Goal: Transaction & Acquisition: Purchase product/service

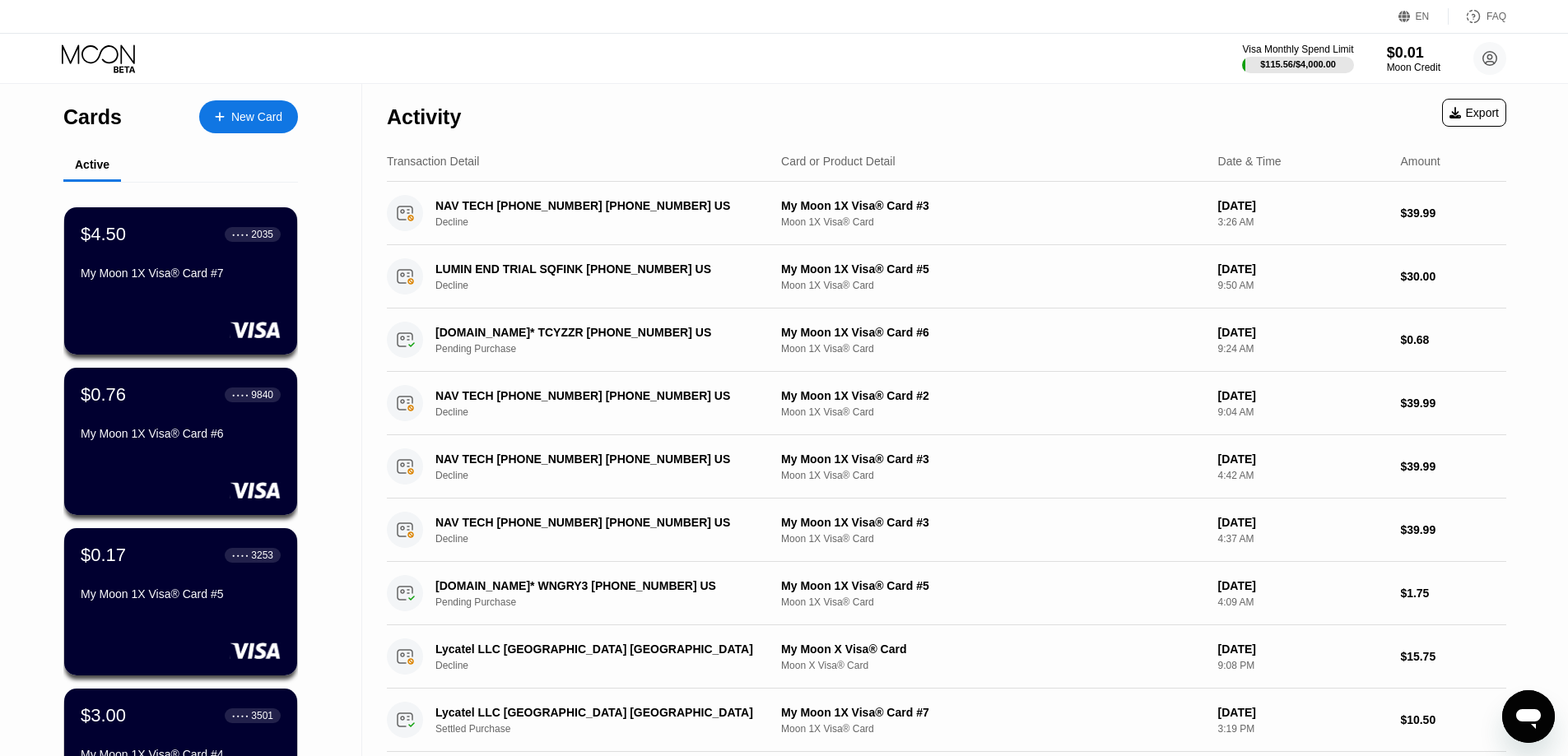
click at [258, 118] on div "New Card" at bounding box center [257, 117] width 51 height 14
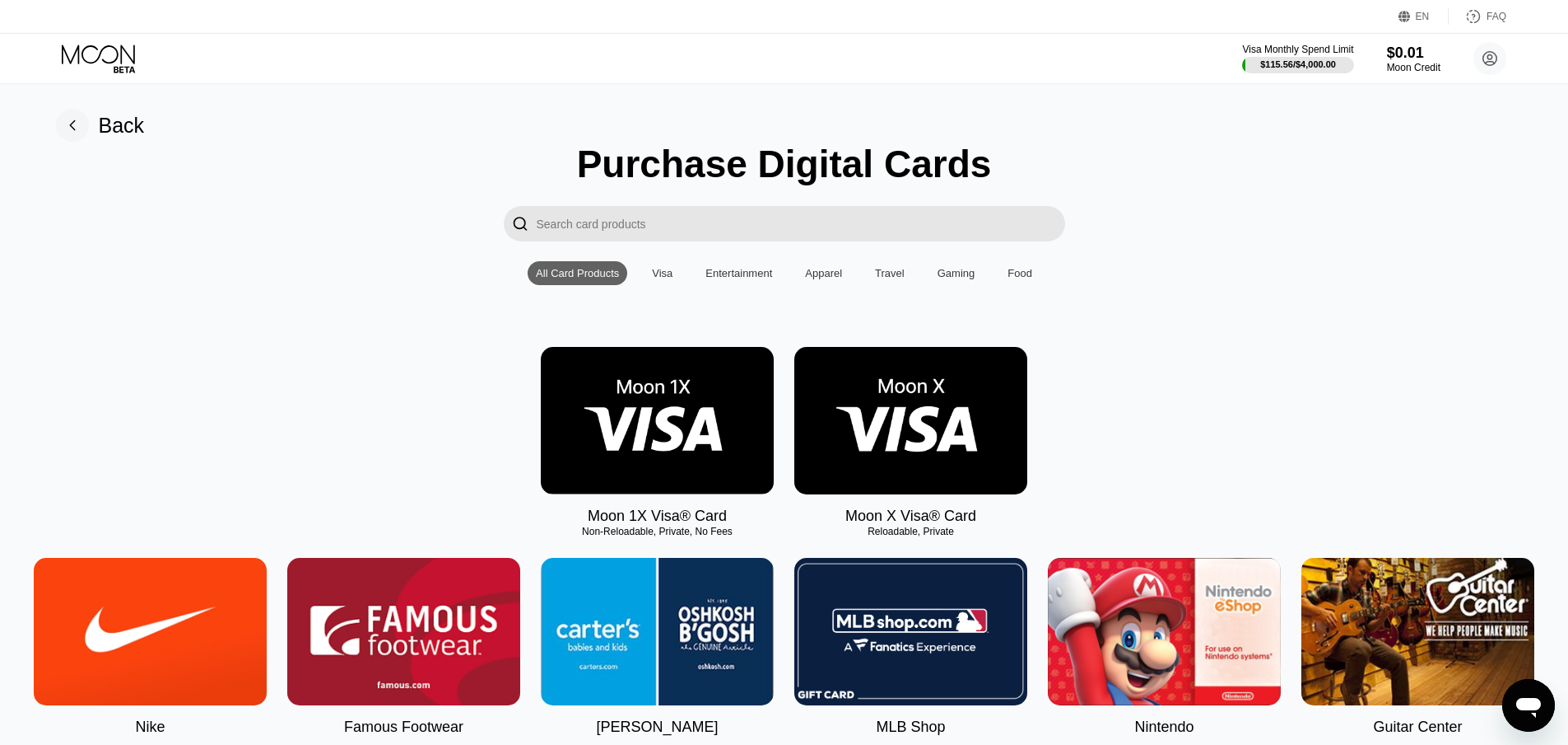
click at [678, 426] on img at bounding box center [657, 420] width 233 height 147
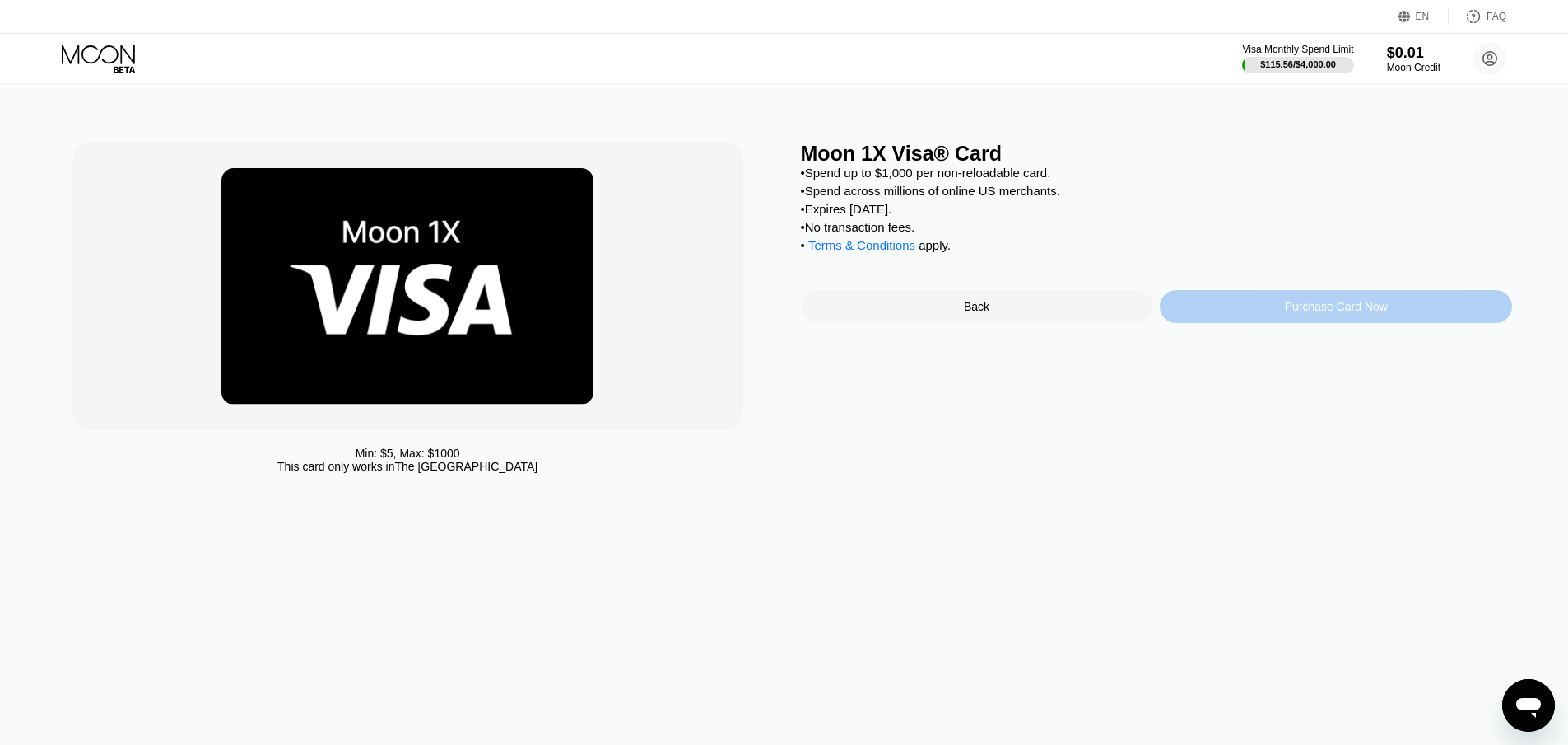
click at [1273, 323] on div "Purchase Card Now" at bounding box center [1336, 307] width 353 height 33
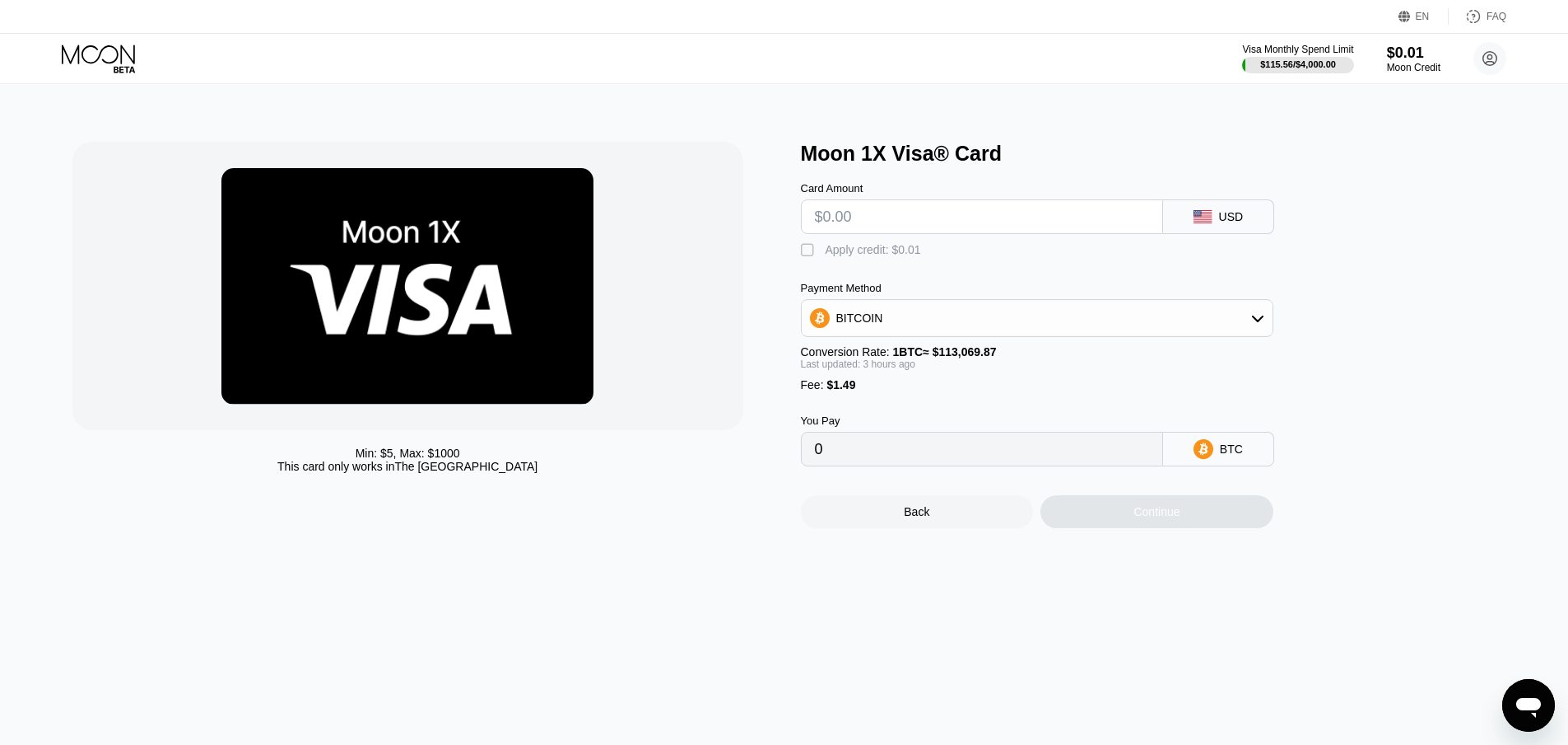
click at [830, 228] on input "text" at bounding box center [982, 217] width 335 height 33
type input "$2"
type input "0.00003085"
type input "$25"
type input "0.00023411"
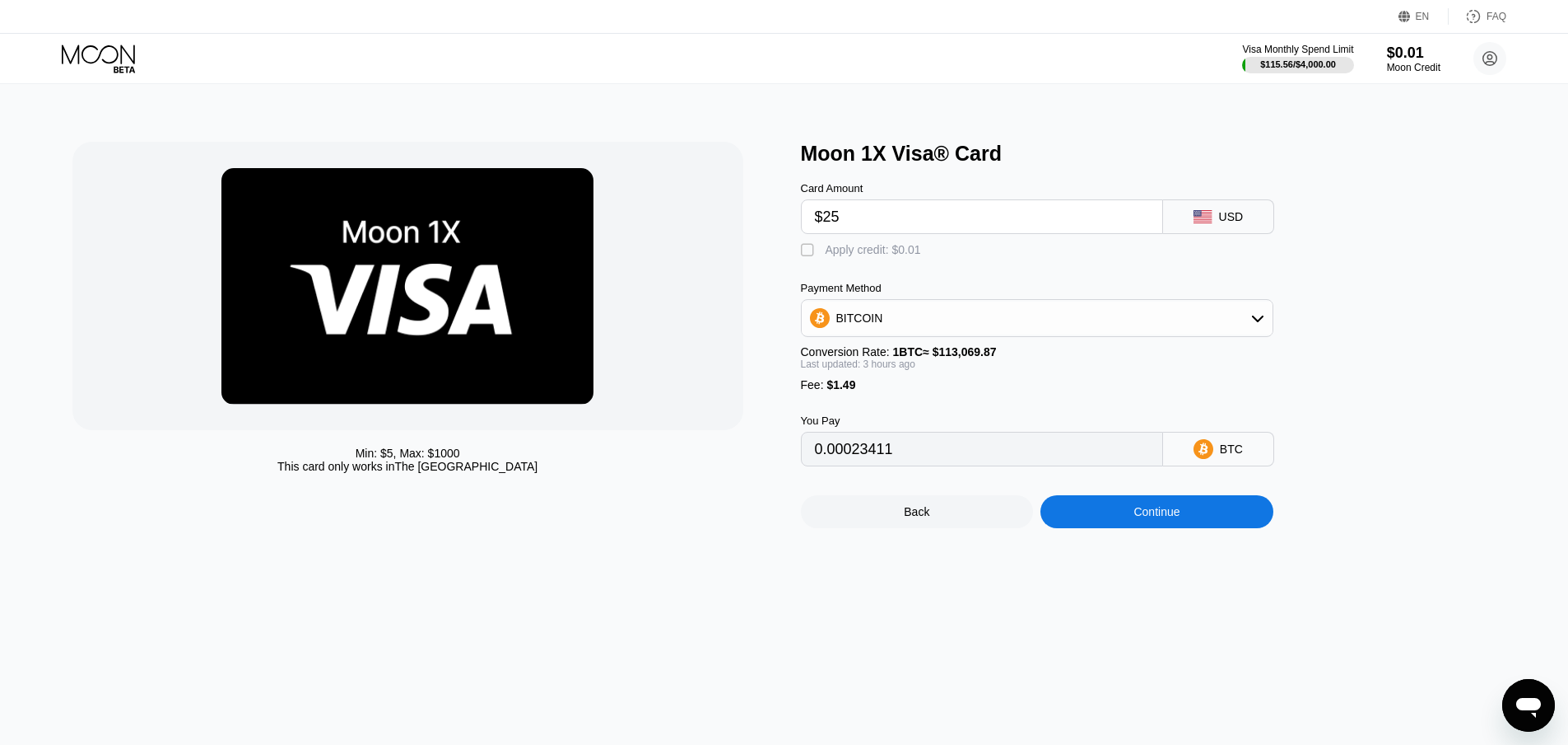
type input "$25"
click at [811, 257] on div "" at bounding box center [809, 250] width 16 height 16
click at [845, 318] on div "BITCOIN" at bounding box center [860, 318] width 47 height 14
click at [881, 405] on span "USDT on TRON" at bounding box center [882, 399] width 83 height 14
type input "26.75"
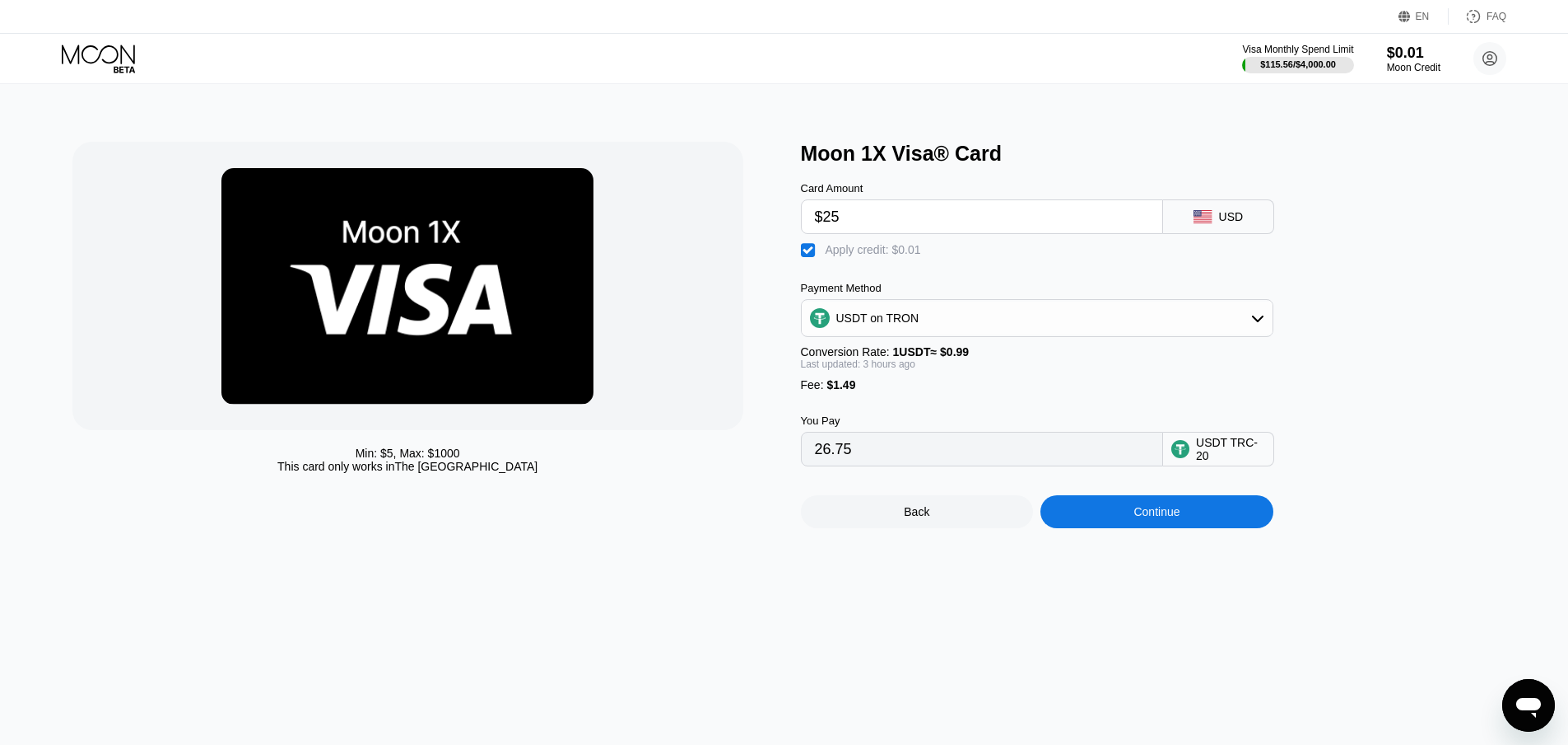
click at [1151, 518] on div "Continue" at bounding box center [1156, 511] width 46 height 14
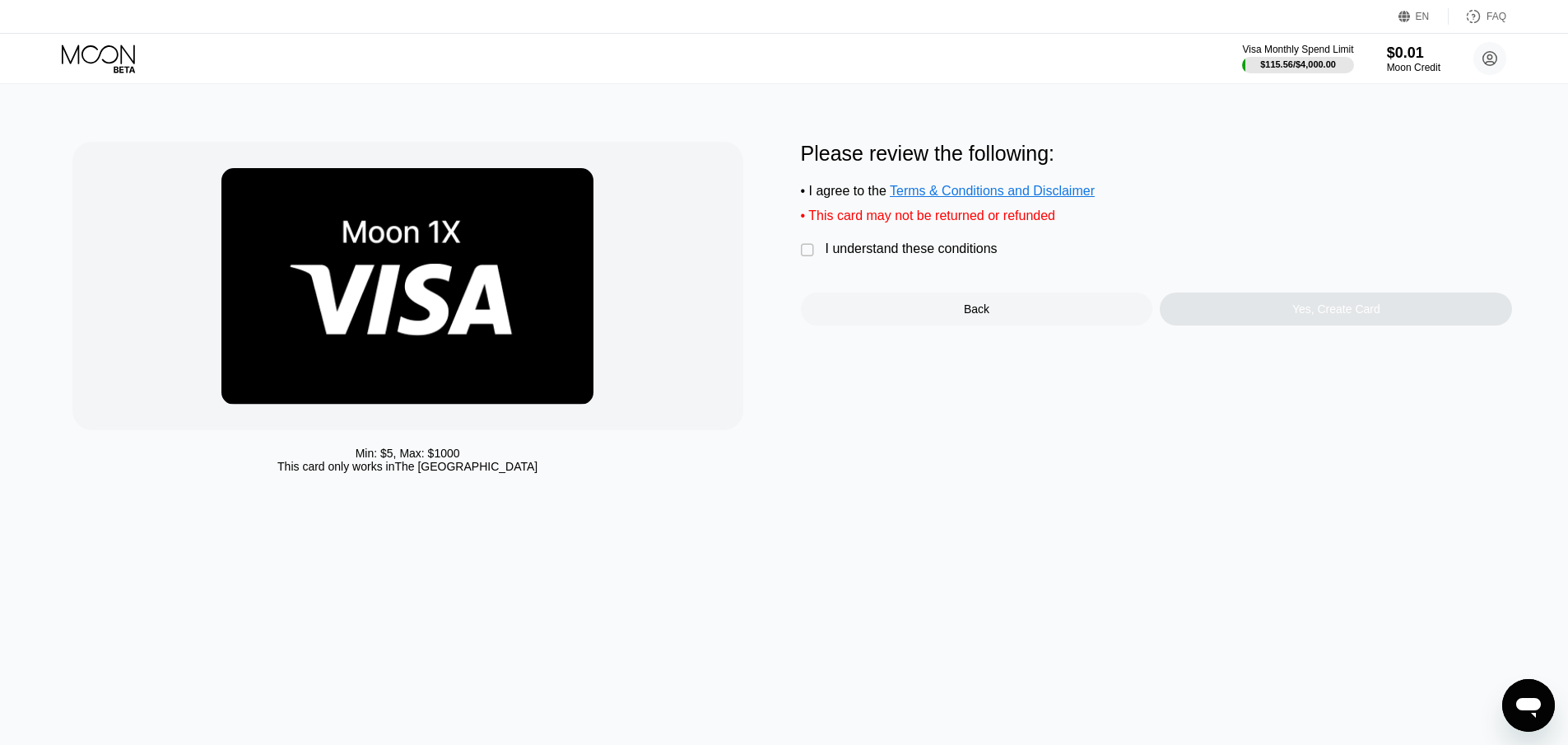
click at [960, 256] on div "I understand these conditions" at bounding box center [911, 249] width 172 height 15
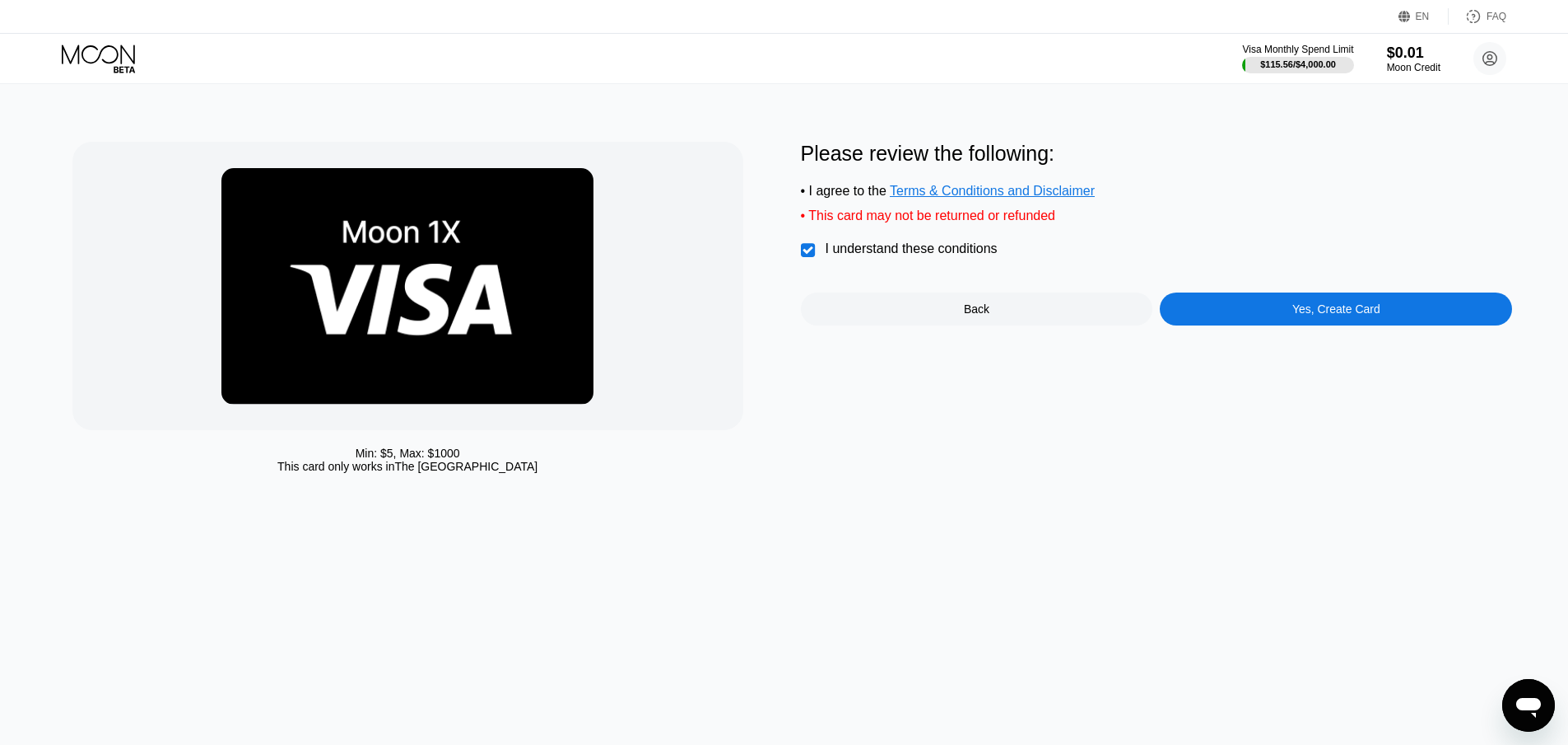
click at [1271, 299] on div "Please review the following: • I agree to the Terms & Conditions and Disclaimer…" at bounding box center [1156, 233] width 712 height 183
click at [1303, 301] on div "Please review the following: • I agree to the Terms & Conditions and Disclaimer…" at bounding box center [1156, 233] width 712 height 183
click at [1284, 299] on div "Please review the following: • I agree to the Terms & Conditions and Disclaimer…" at bounding box center [1156, 233] width 712 height 183
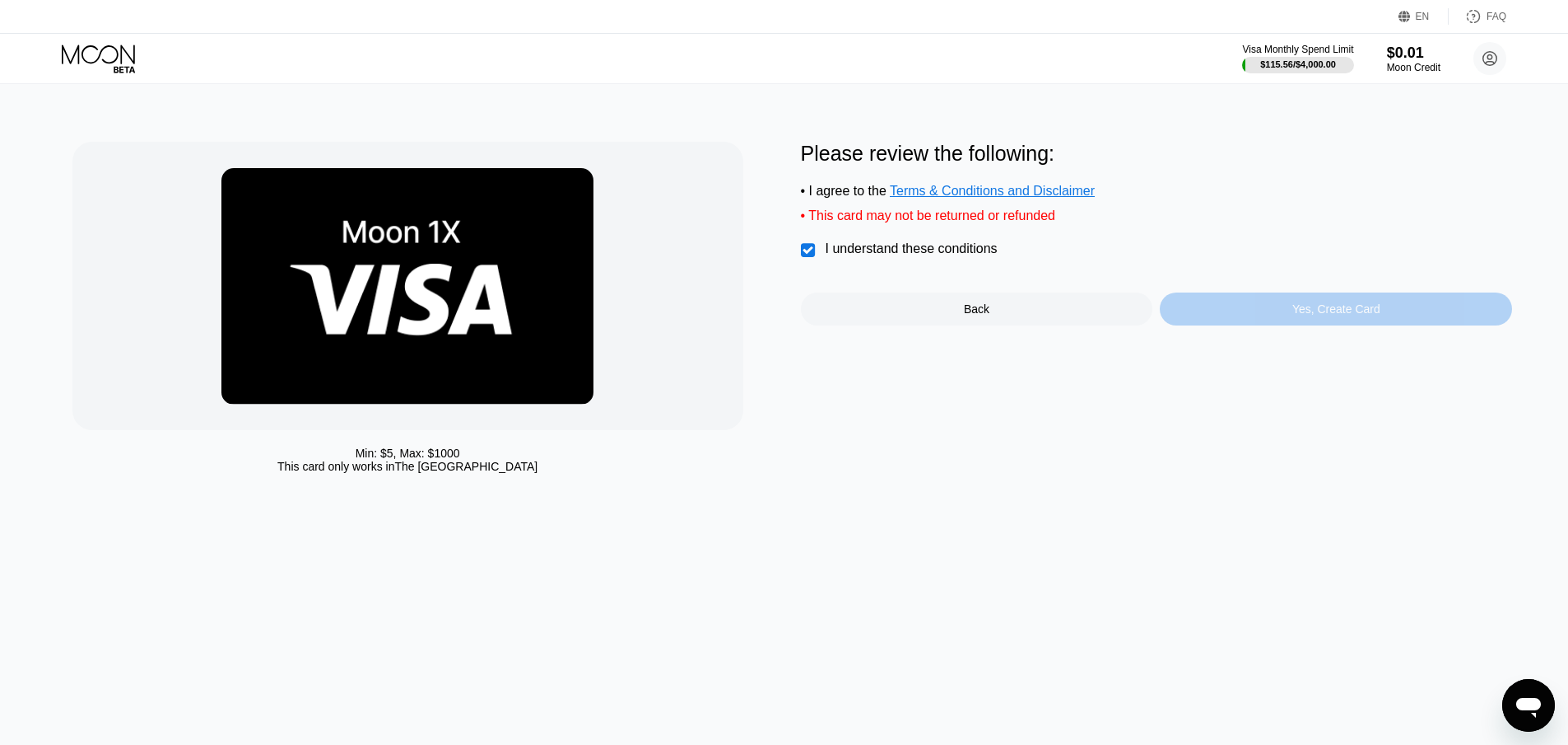
click at [1291, 319] on div "Yes, Create Card" at bounding box center [1336, 309] width 353 height 33
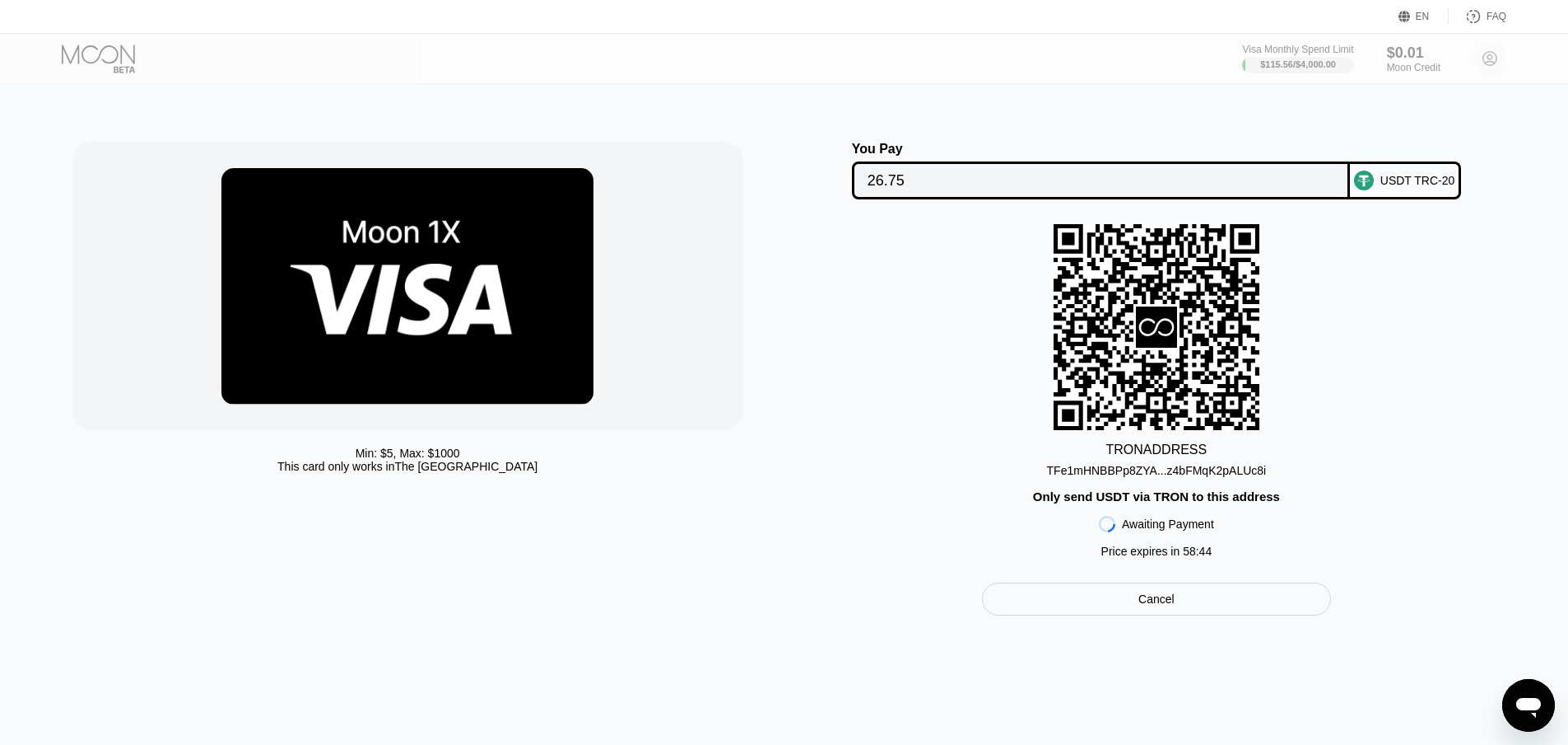
click at [1106, 477] on div "TFe1mHNBBPp8ZYA...z4bFMqK2pALUc8i" at bounding box center [1157, 470] width 219 height 14
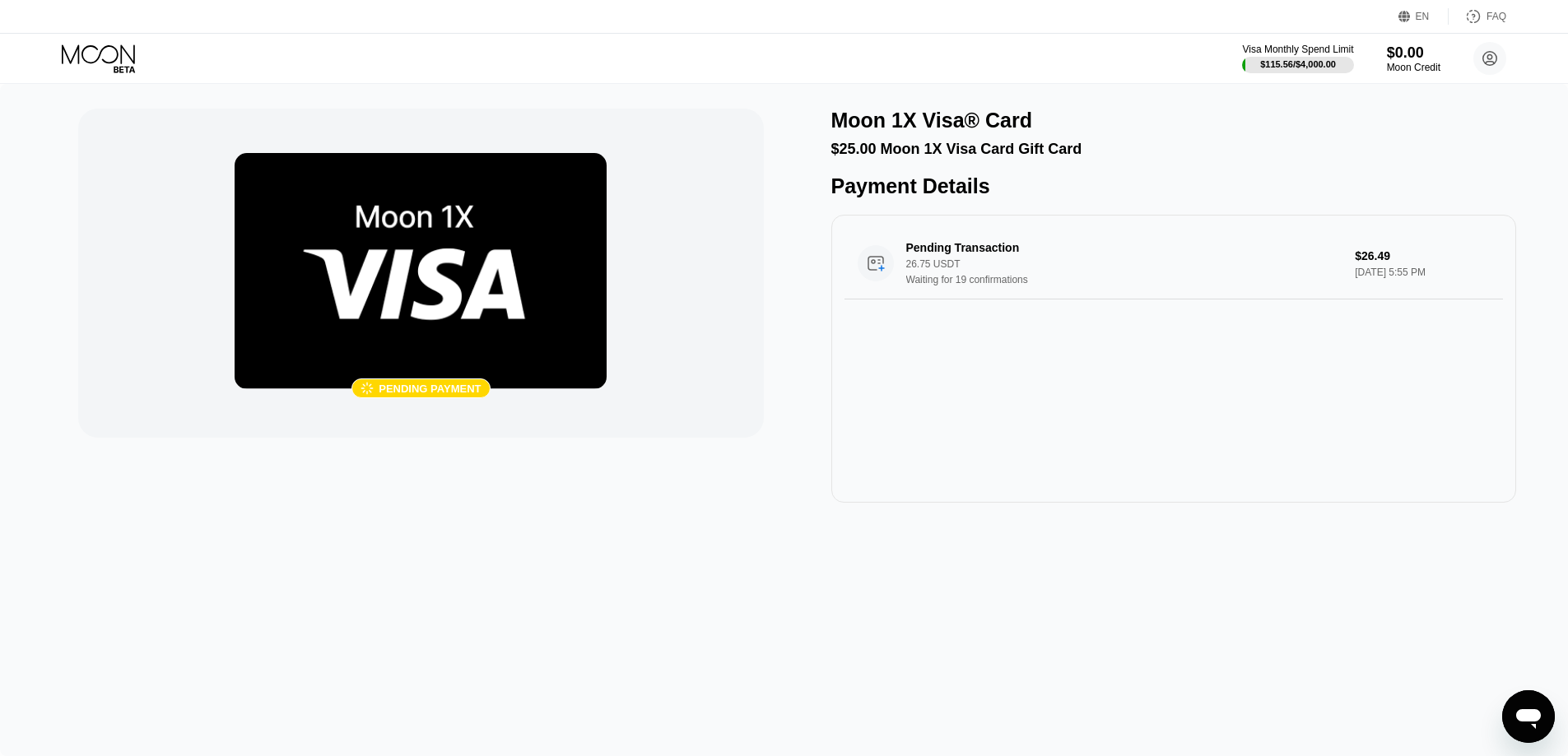
drag, startPoint x: 1184, startPoint y: 539, endPoint x: 425, endPoint y: 241, distance: 815.4
click at [1183, 537] on div " Pending payment Moon 1X Visa® Card $25.00 Moon 1X Visa Card Gift Card Payment…" at bounding box center [784, 421] width 1568 height 673
click at [79, 79] on div "Visa Monthly Spend Limit $115.56 / $4,000.00 $0.00 Moon Credit tyishalarabee@em…" at bounding box center [784, 58] width 1568 height 49
click at [92, 67] on icon at bounding box center [100, 59] width 76 height 29
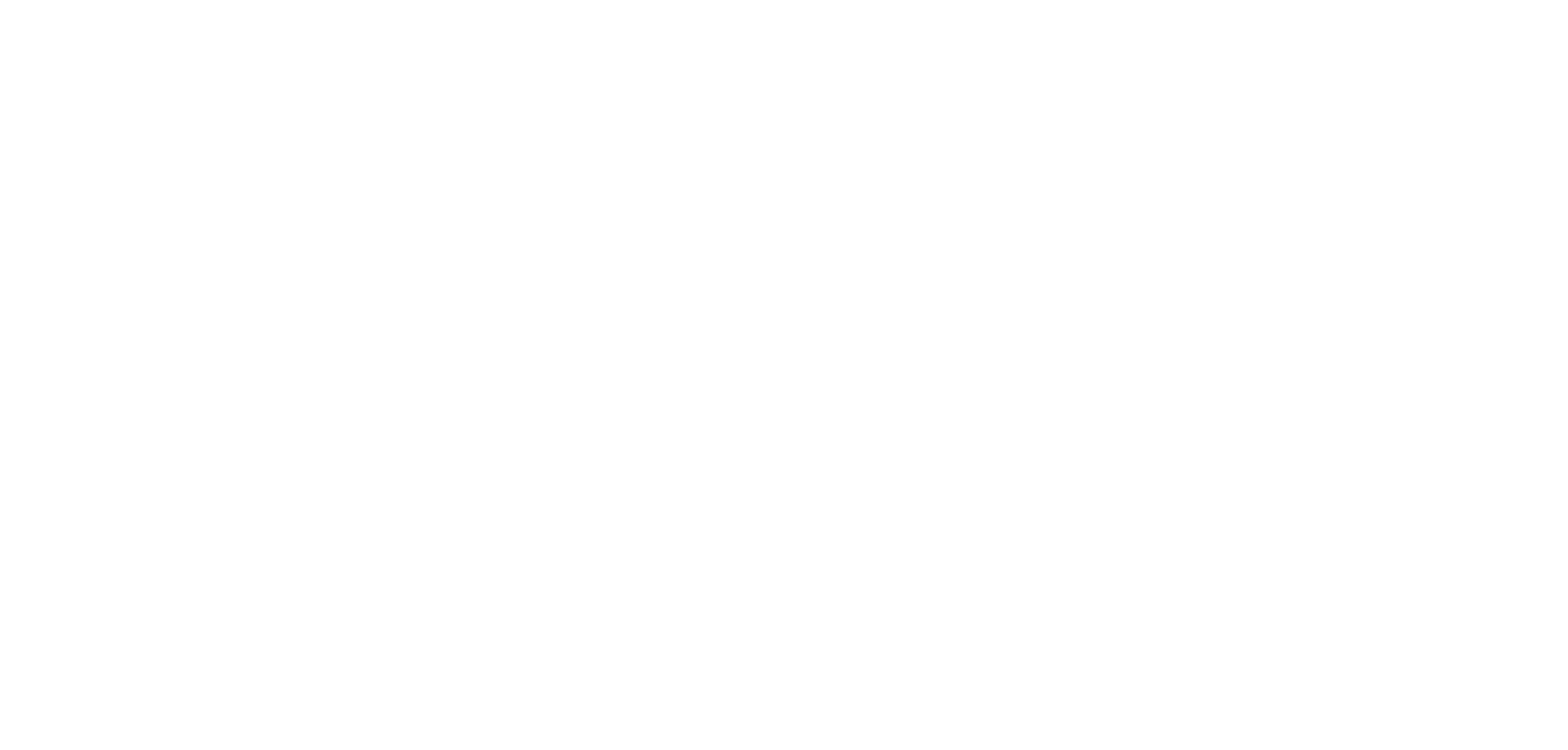
drag, startPoint x: 1323, startPoint y: 40, endPoint x: 1331, endPoint y: 66, distance: 27.2
click at [1331, 66] on div at bounding box center [784, 375] width 1568 height 750
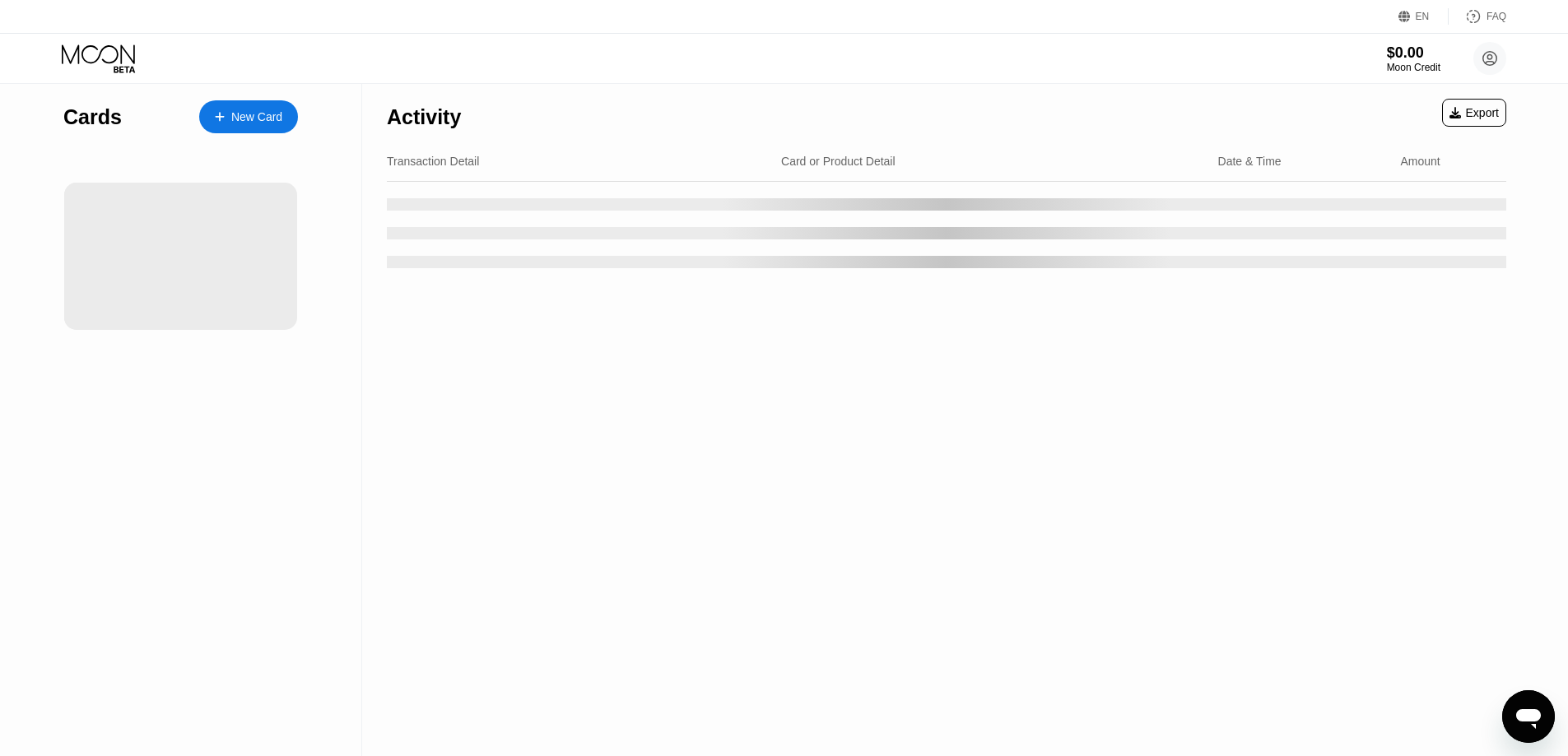
click at [775, 57] on div "$0.00 Moon Credit tyishalarabee@email.com  Home Settings Support Careers About…" at bounding box center [784, 58] width 1568 height 49
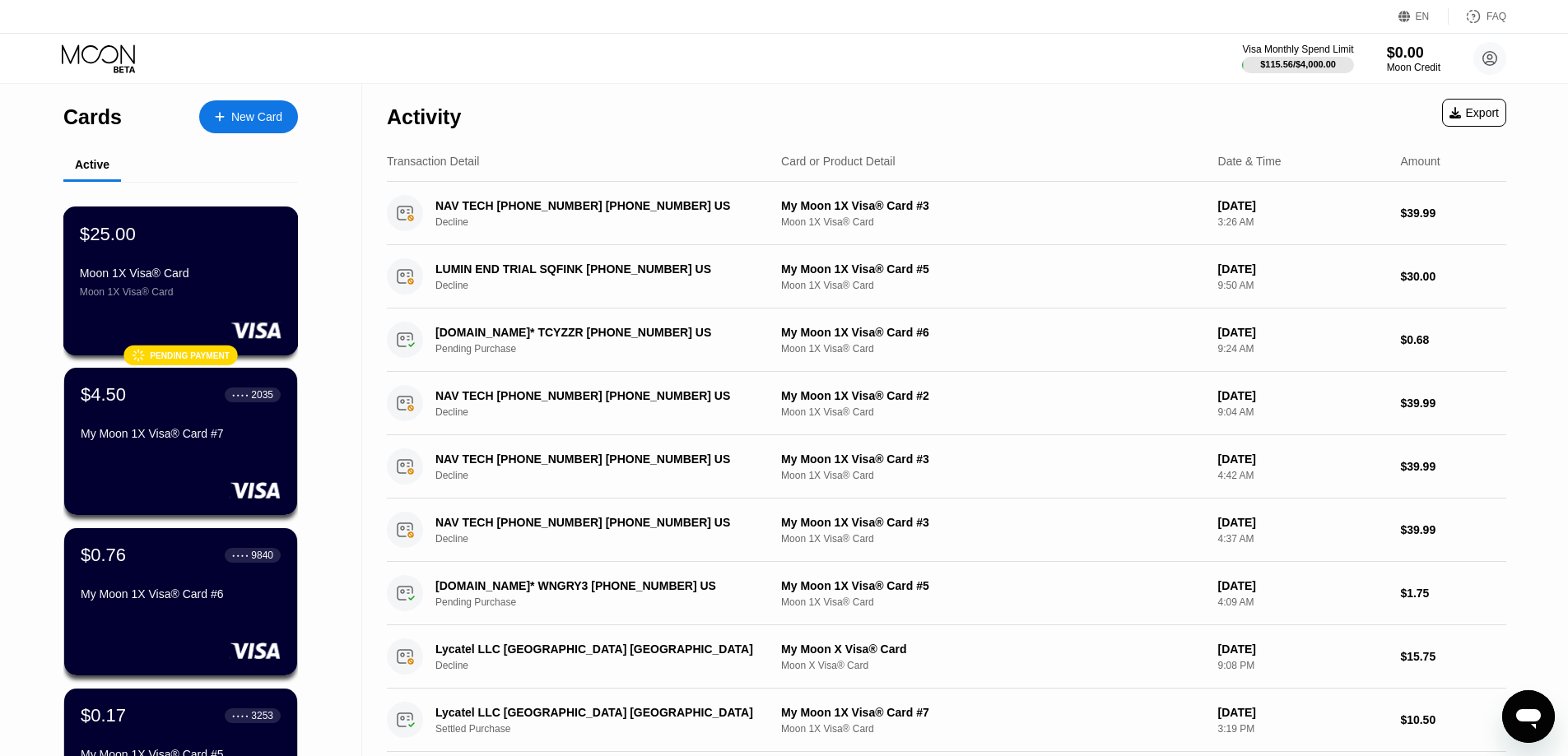
click at [205, 296] on div "Moon 1X Visa® Card" at bounding box center [180, 292] width 201 height 12
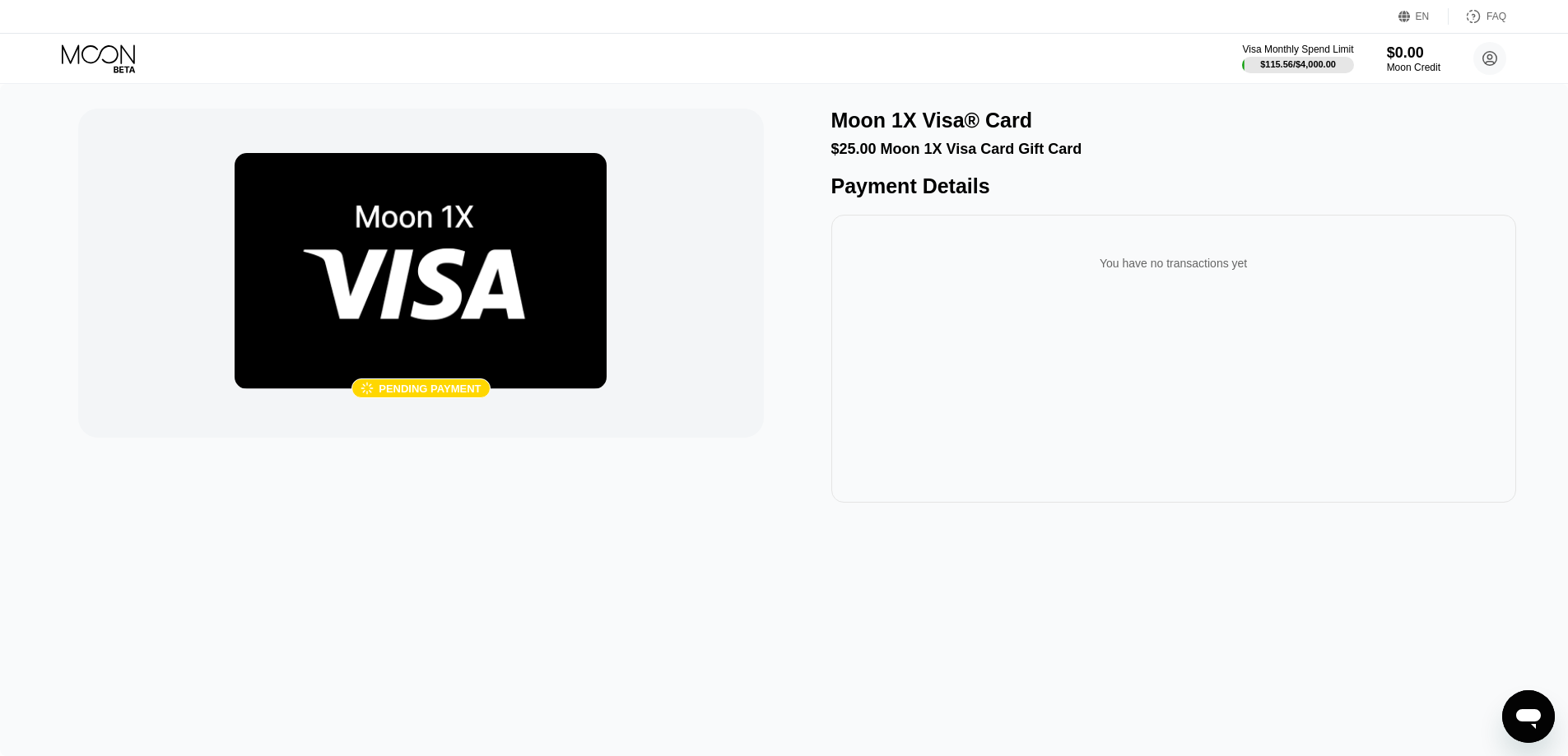
click at [1030, 626] on div " Pending payment Moon 1X Visa® Card $25.00 Moon 1X Visa Card Gift Card Payment…" at bounding box center [784, 421] width 1568 height 673
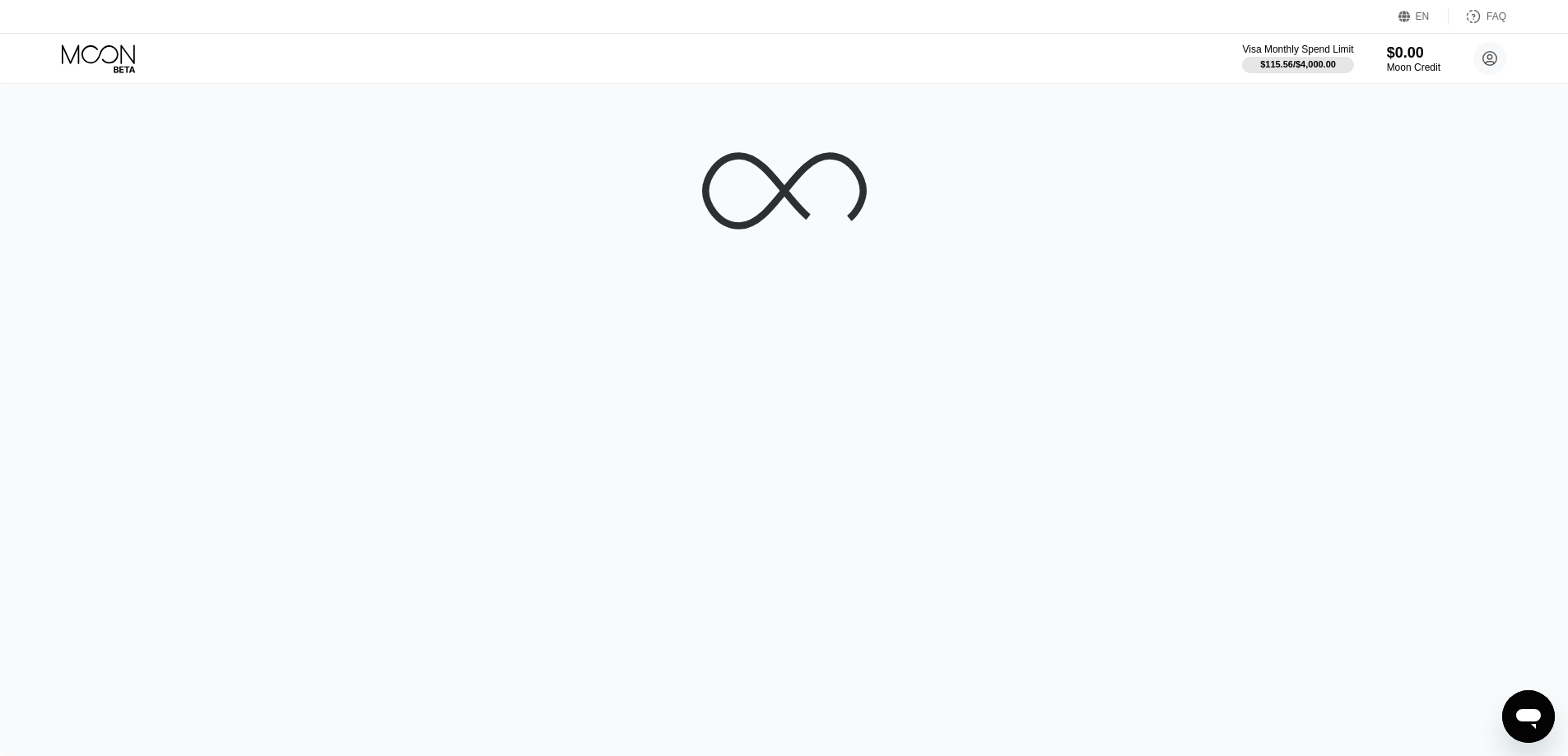
click at [790, 670] on div at bounding box center [784, 421] width 1568 height 673
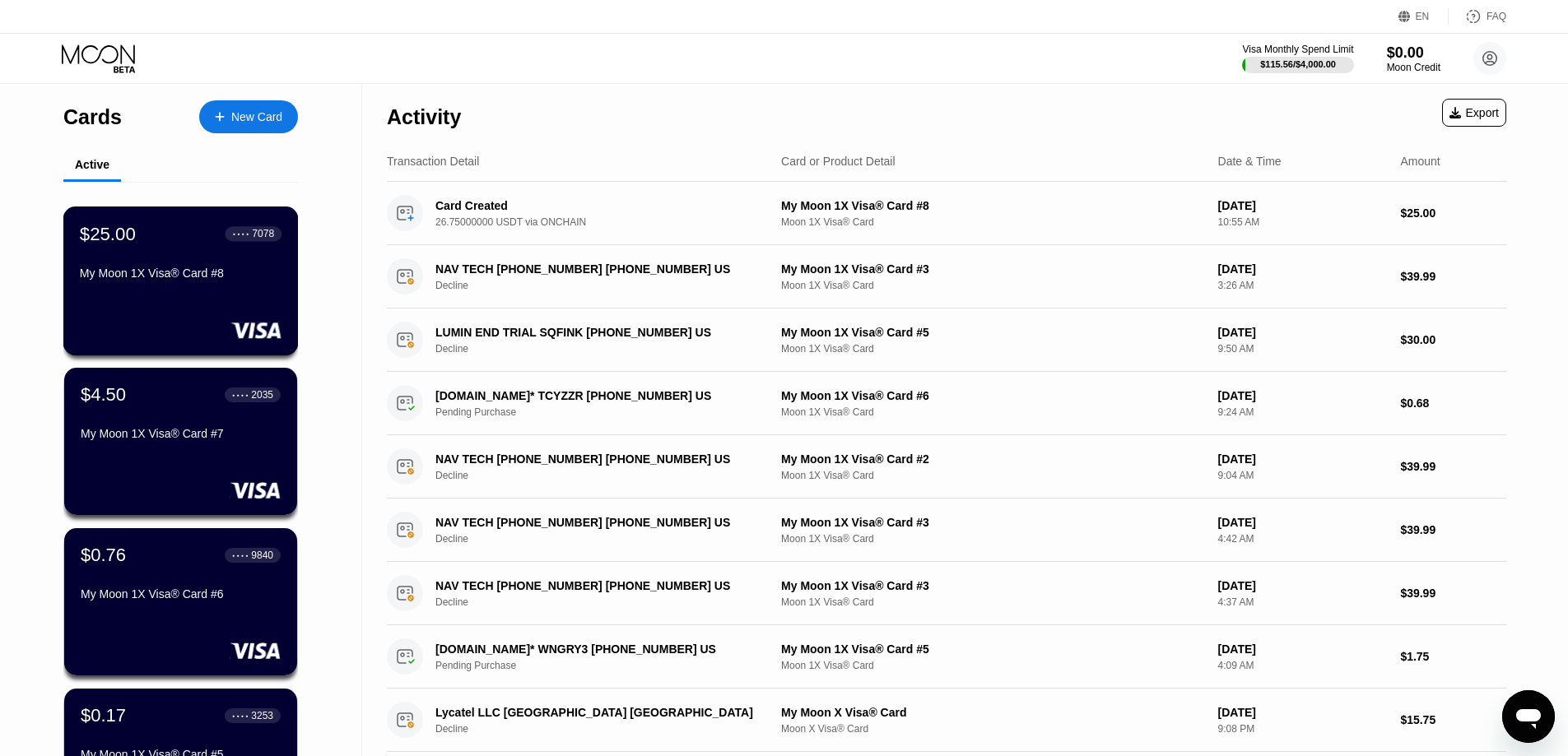
click at [140, 268] on div "$25.00 ● ● ● ● 7078 My Moon 1X Visa® Card #8" at bounding box center [180, 255] width 201 height 63
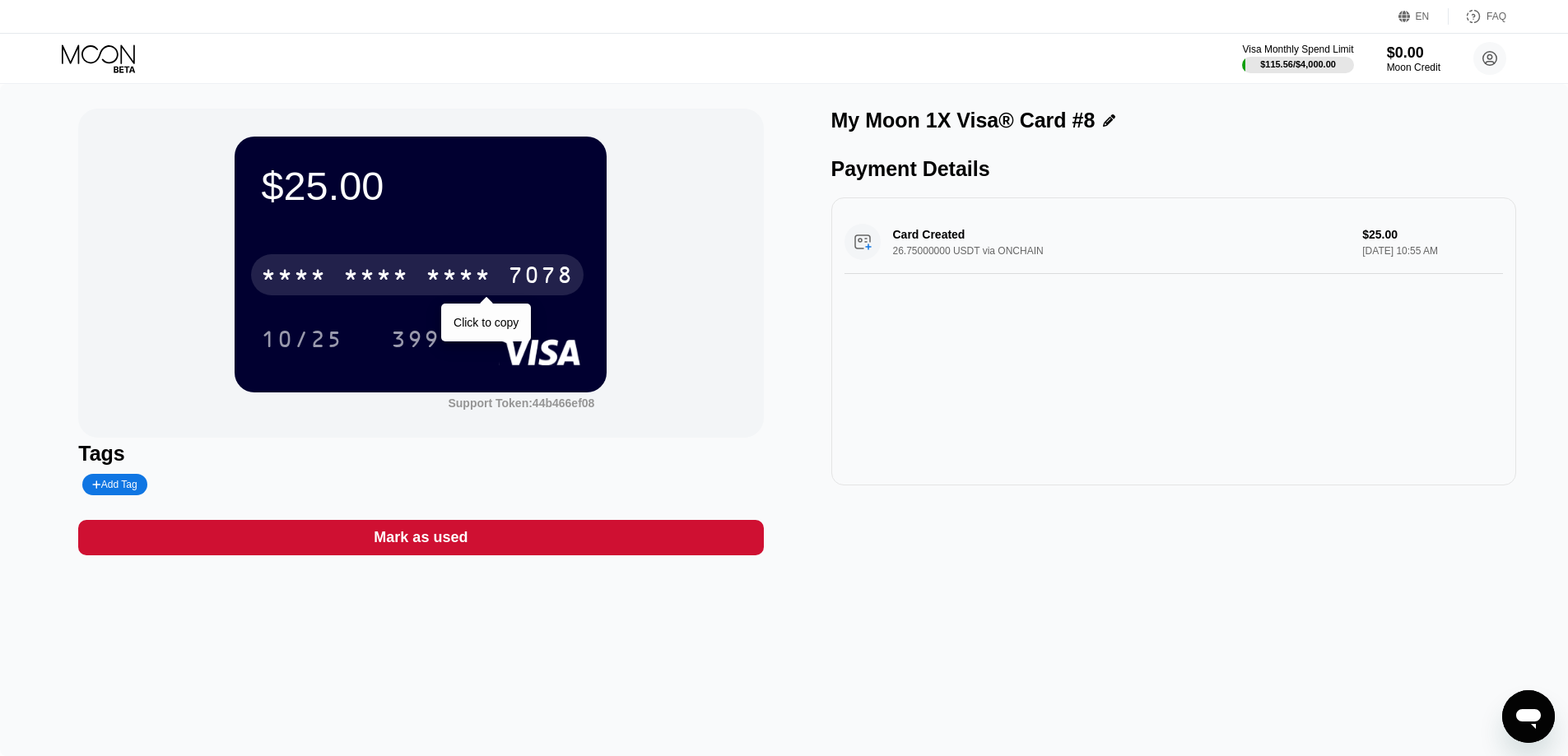
drag, startPoint x: 504, startPoint y: 304, endPoint x: 500, endPoint y: 296, distance: 8.9
click at [502, 300] on div "* * * * * * * * * * * * 7078 Click to copy 10/25 399" at bounding box center [421, 290] width 319 height 97
click at [498, 290] on div "* * * * * * * * * * * * 7078" at bounding box center [417, 274] width 333 height 41
